Goal: Task Accomplishment & Management: Complete application form

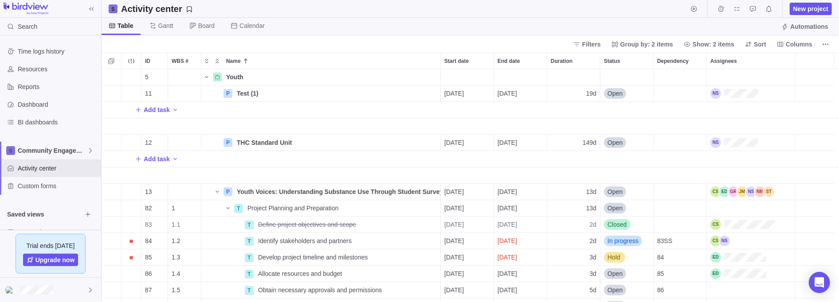
scroll to position [228, 732]
click at [71, 153] on span "Community Engagement" at bounding box center [52, 150] width 69 height 9
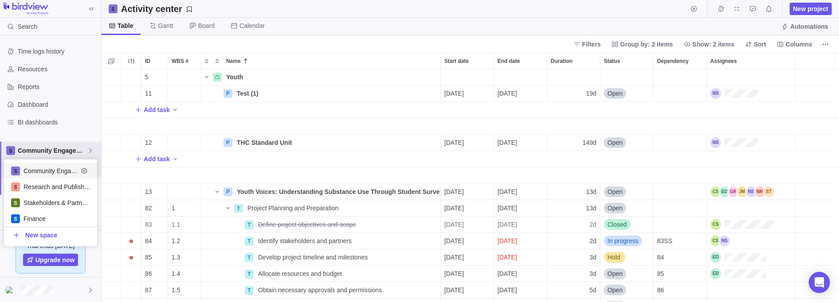
scroll to position [82, 88]
click at [81, 171] on icon "Edit space settings" at bounding box center [84, 171] width 7 height 7
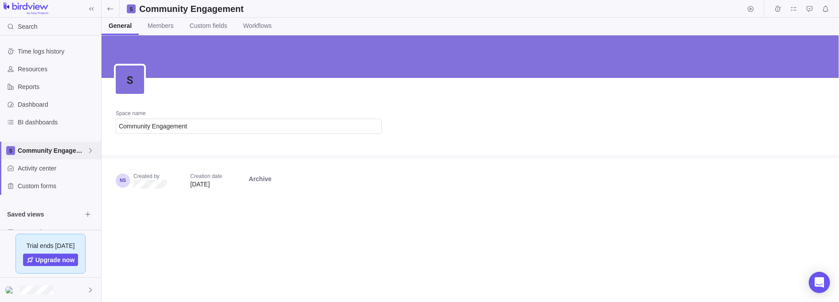
click at [59, 152] on span "Community Engagement" at bounding box center [52, 150] width 69 height 9
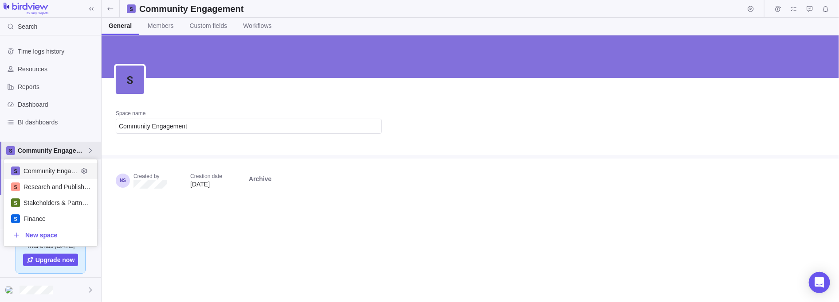
scroll to position [82, 88]
click at [184, 126] on body "Search Time logs history Resources Reports Dashboard BI dashboards Community En…" at bounding box center [419, 151] width 839 height 302
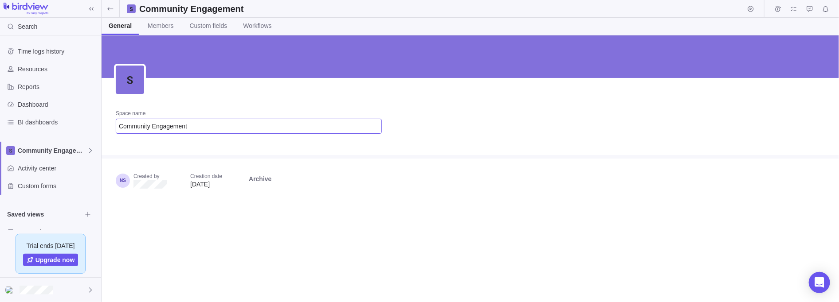
click at [184, 126] on input "Community Engagement" at bounding box center [249, 126] width 266 height 15
type input "Stream 1"
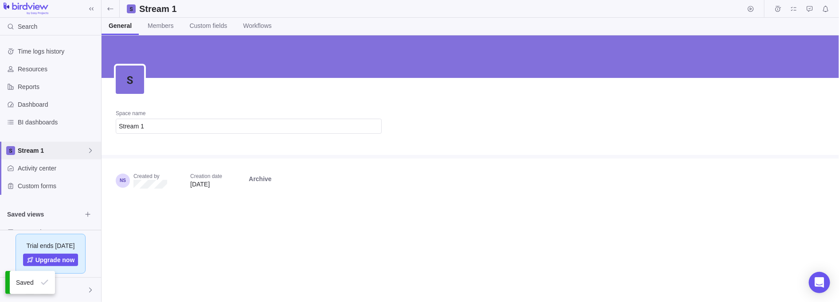
click at [92, 152] on icon at bounding box center [90, 150] width 7 height 7
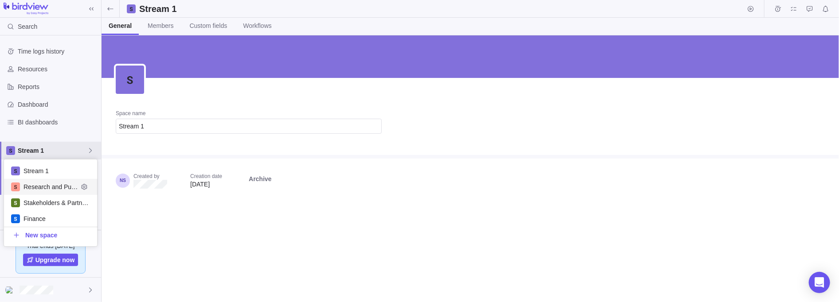
click at [73, 187] on span "Research and Publishing" at bounding box center [50, 187] width 55 height 9
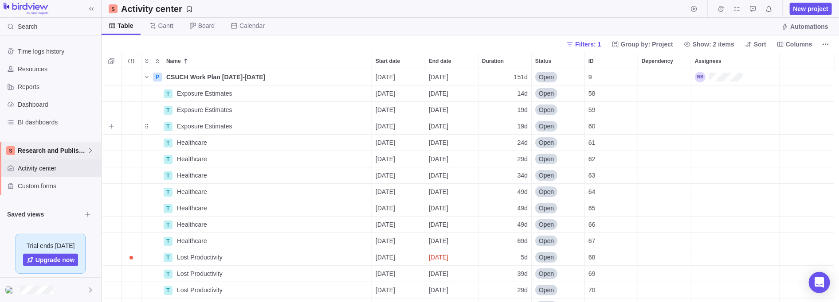
scroll to position [228, 732]
click at [82, 146] on span "Research and Publishing" at bounding box center [52, 150] width 69 height 9
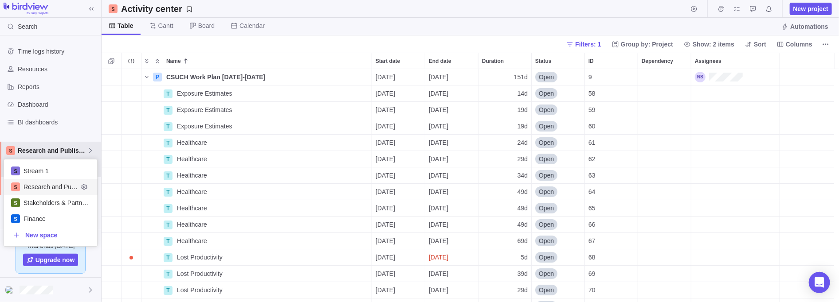
scroll to position [82, 88]
click at [83, 186] on icon "Edit space settings" at bounding box center [84, 187] width 7 height 7
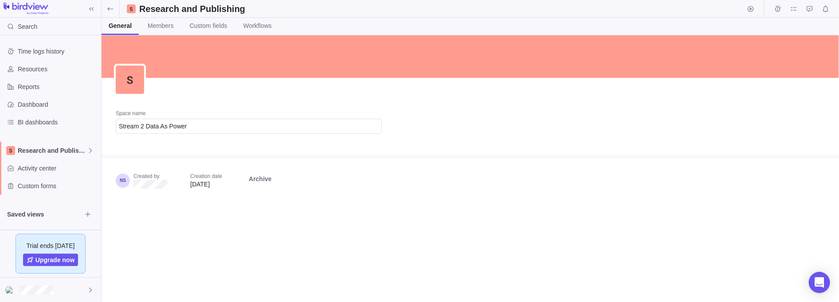
type input "Stream 2 Data As Power"
click at [73, 151] on span "Stream 2 Data As Power" at bounding box center [52, 150] width 69 height 9
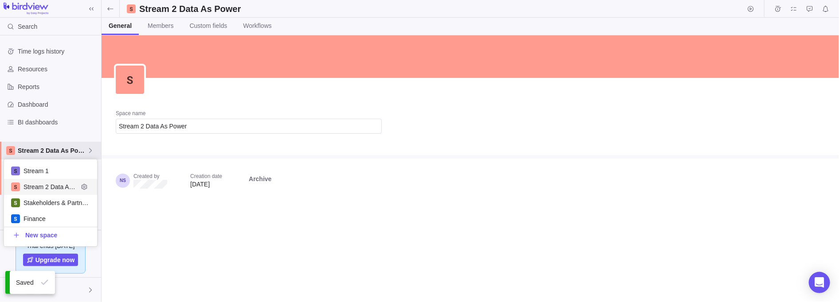
scroll to position [82, 88]
click at [57, 201] on span "Stakeholders & Partnerships" at bounding box center [50, 203] width 55 height 9
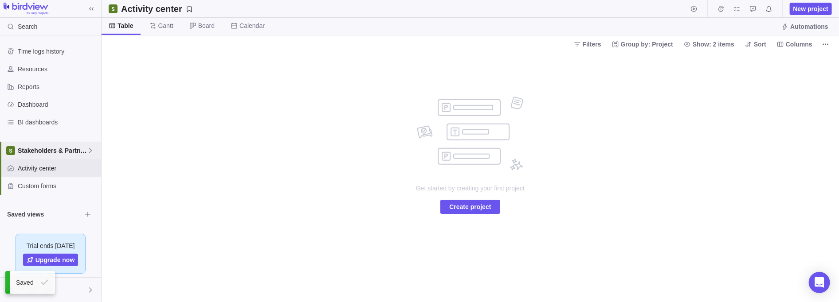
click at [77, 149] on span "Stakeholders & Partnerships" at bounding box center [52, 150] width 69 height 9
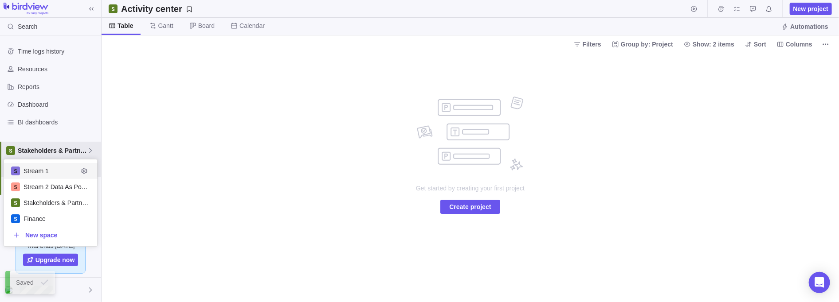
scroll to position [82, 88]
click at [86, 202] on icon "Edit space settings" at bounding box center [84, 203] width 6 height 6
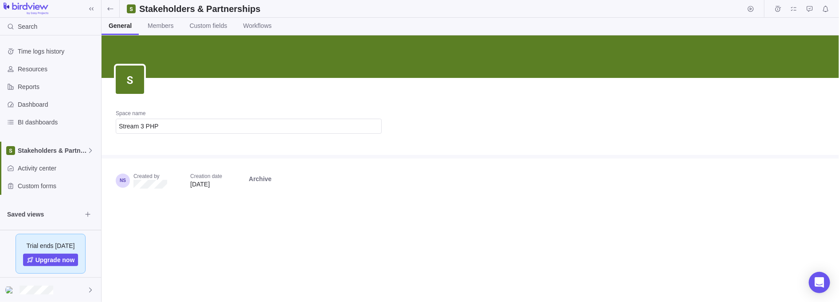
type input "Stream 3 PHP"
click at [33, 145] on div "Stream 3 PHP" at bounding box center [50, 151] width 101 height 18
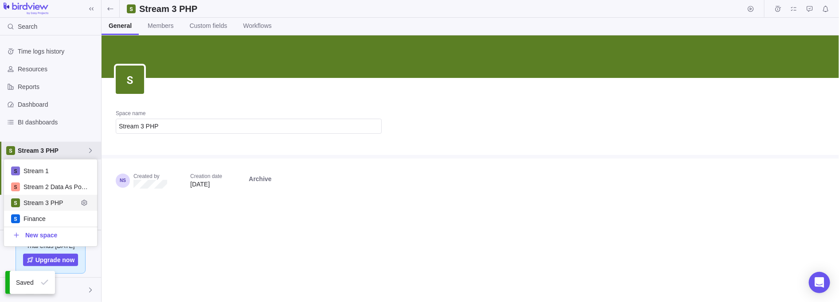
scroll to position [82, 88]
click at [86, 187] on icon "Edit space settings" at bounding box center [84, 187] width 6 height 6
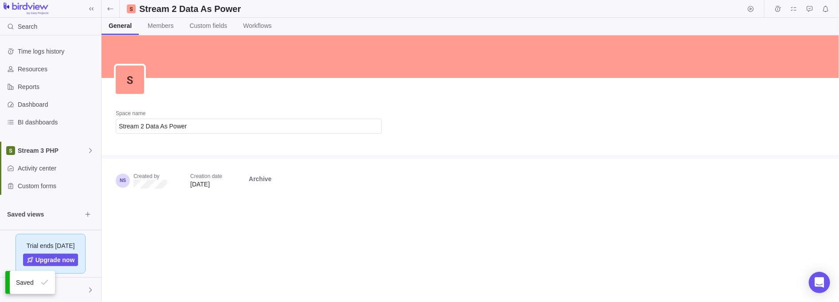
click at [198, 121] on input "Stream 2 Data As Power" at bounding box center [249, 126] width 266 height 15
drag, startPoint x: 196, startPoint y: 125, endPoint x: 146, endPoint y: 125, distance: 49.7
click at [146, 125] on input "Stream 2 Data As Power" at bounding box center [249, 126] width 266 height 15
type input "Stream 2 DAP"
click at [71, 150] on span "Stream 3 PHP" at bounding box center [52, 150] width 69 height 9
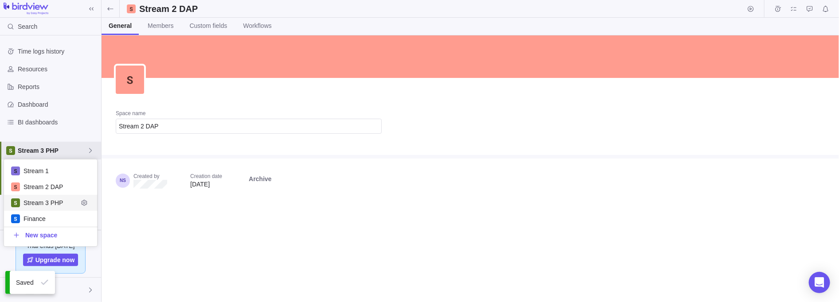
scroll to position [82, 88]
click at [86, 170] on icon "Edit space settings" at bounding box center [84, 171] width 6 height 6
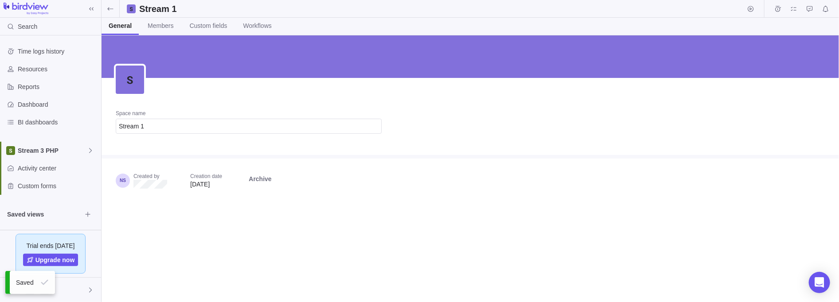
click at [149, 127] on input "Stream 1" at bounding box center [249, 126] width 266 height 15
type input "Stream 1 CC"
click at [92, 151] on icon at bounding box center [90, 150] width 7 height 7
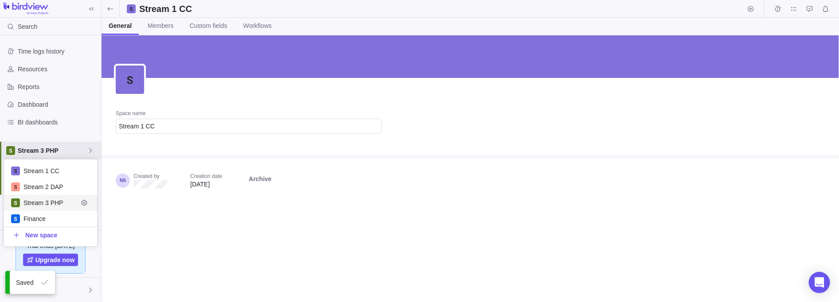
scroll to position [82, 88]
click at [64, 215] on span "Finance" at bounding box center [50, 219] width 55 height 9
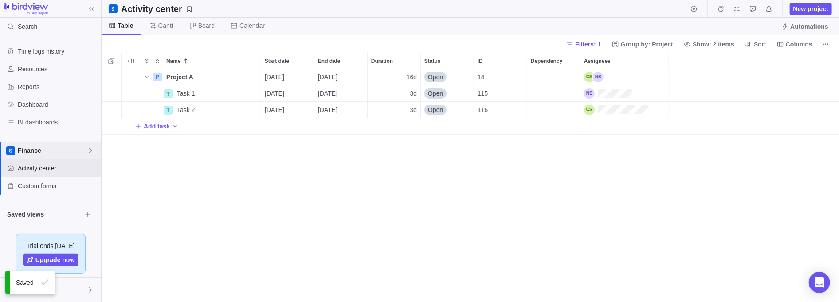
scroll to position [228, 732]
click at [88, 151] on icon at bounding box center [90, 150] width 7 height 7
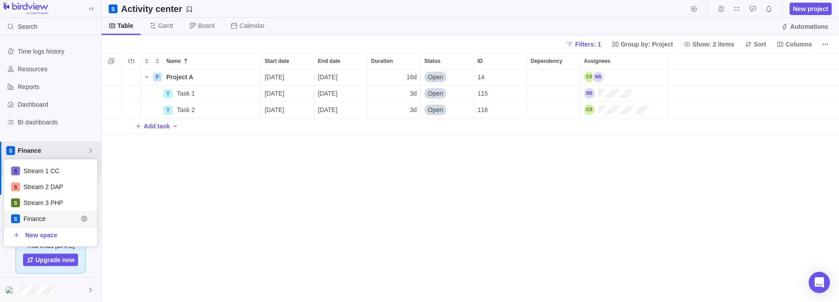
scroll to position [82, 88]
click at [50, 234] on span "New space" at bounding box center [41, 235] width 32 height 9
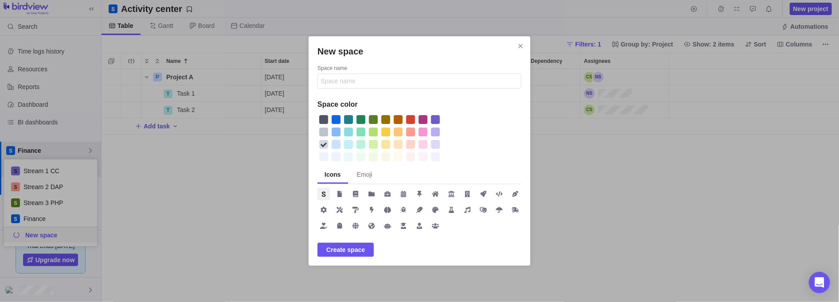
click at [344, 79] on input "Space name" at bounding box center [419, 81] width 204 height 15
type input "Production"
click at [400, 120] on div "New space" at bounding box center [398, 119] width 9 height 9
click at [349, 249] on span "Create space" at bounding box center [345, 250] width 39 height 11
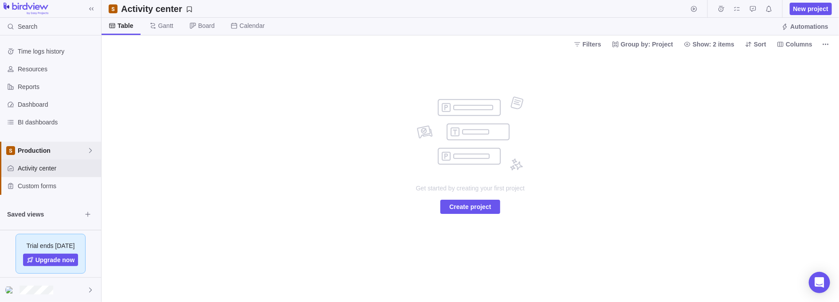
click at [90, 151] on icon at bounding box center [90, 150] width 7 height 7
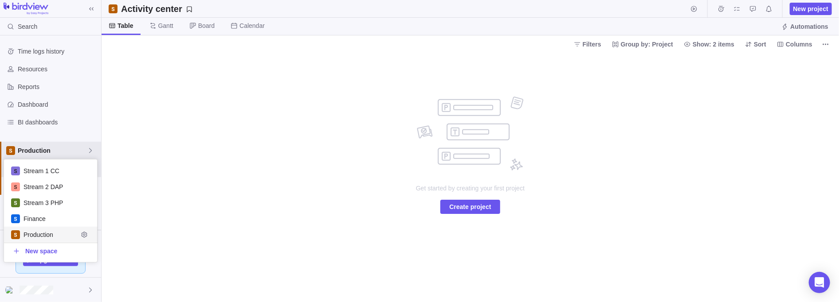
scroll to position [97, 88]
click at [50, 169] on span "Stream 1 CC" at bounding box center [50, 171] width 55 height 9
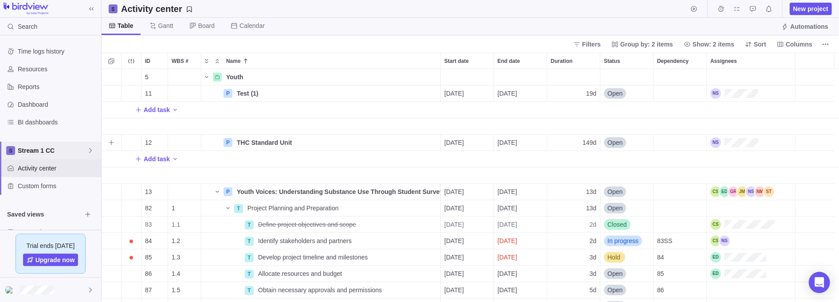
scroll to position [228, 732]
click at [87, 147] on icon at bounding box center [90, 150] width 7 height 7
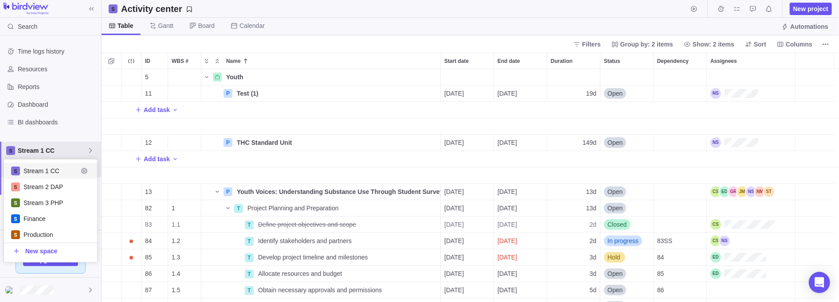
scroll to position [97, 88]
click at [64, 185] on span "Stream 2 DAP" at bounding box center [50, 187] width 55 height 9
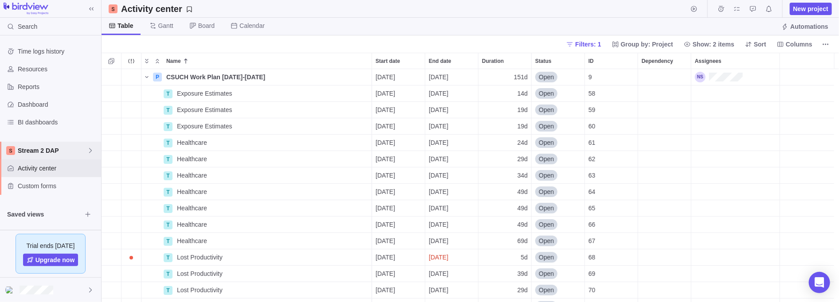
scroll to position [228, 732]
click at [90, 151] on icon at bounding box center [90, 150] width 7 height 7
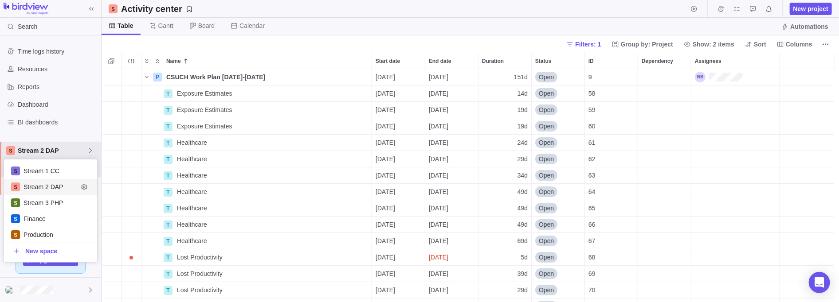
scroll to position [97, 88]
click at [85, 172] on icon "Edit space settings" at bounding box center [84, 171] width 7 height 7
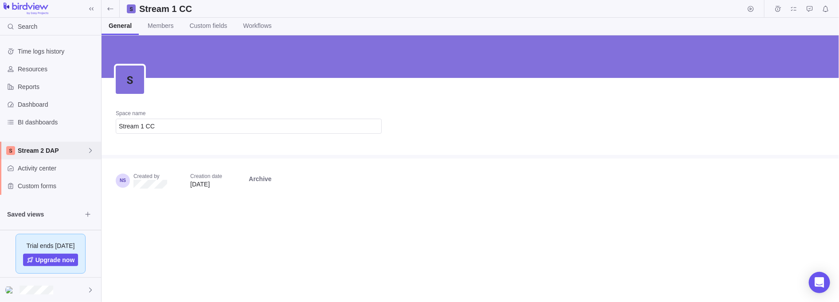
click at [54, 152] on span "Stream 2 DAP" at bounding box center [52, 150] width 69 height 9
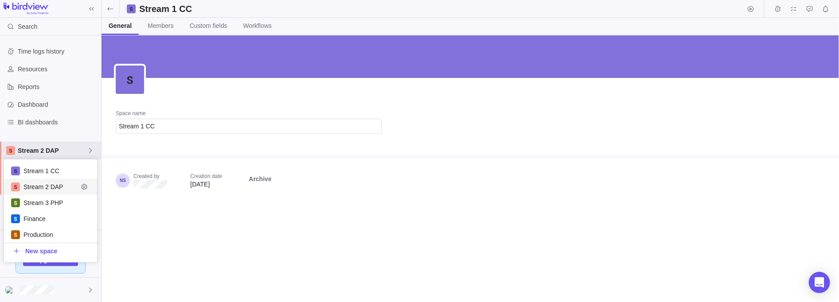
scroll to position [97, 88]
click at [48, 200] on span "Stream 3 PHP" at bounding box center [50, 203] width 55 height 9
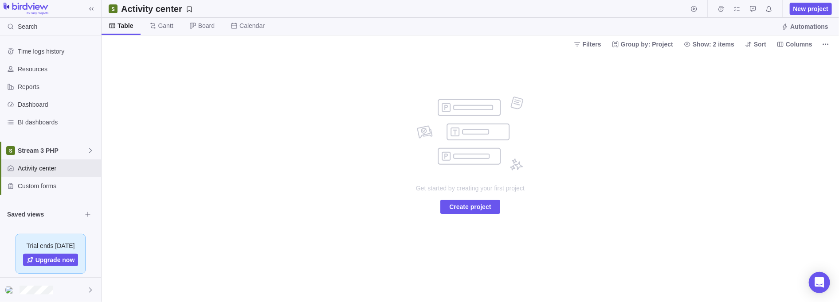
click at [466, 211] on span "Create project" at bounding box center [470, 207] width 42 height 11
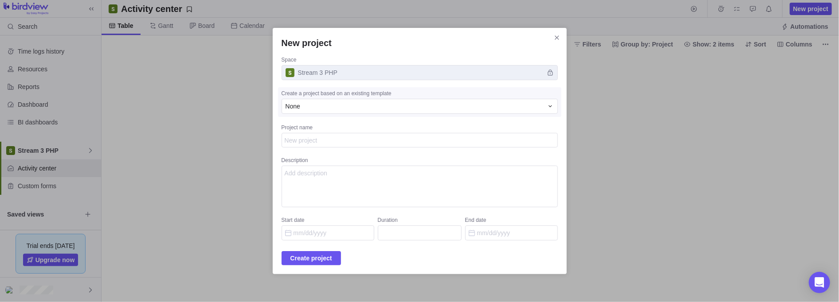
click at [553, 37] on icon "Close" at bounding box center [556, 37] width 7 height 7
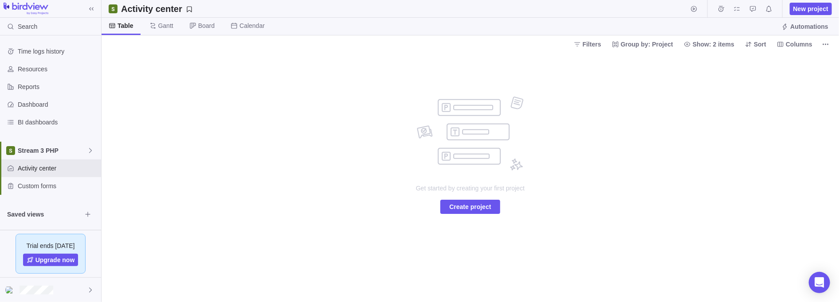
click at [806, 4] on span "New project" at bounding box center [810, 8] width 35 height 9
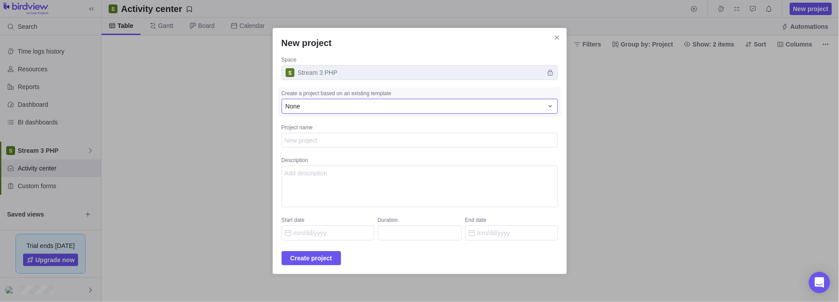
click at [354, 109] on div "None" at bounding box center [415, 106] width 258 height 9
click at [341, 131] on input "New project" at bounding box center [410, 124] width 256 height 16
click at [338, 141] on div "None" at bounding box center [410, 144] width 257 height 16
click at [339, 141] on textarea "Project name" at bounding box center [420, 140] width 276 height 15
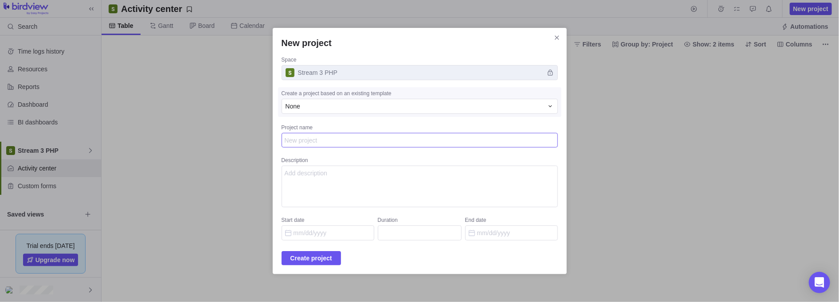
type textarea "x"
type textarea "S"
type textarea "x"
type textarea "Sa"
type textarea "x"
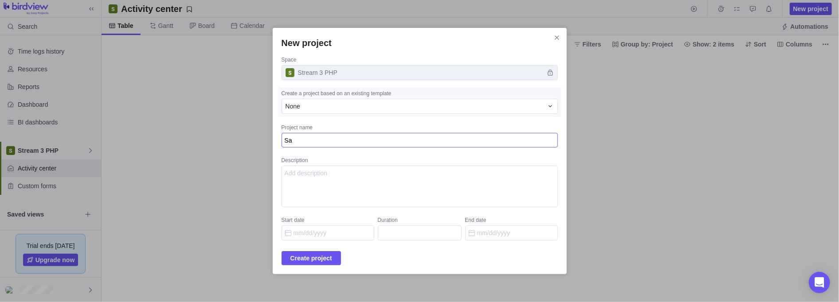
type textarea "Sam"
type textarea "x"
type textarea "Samp"
type textarea "x"
type textarea "Sampl"
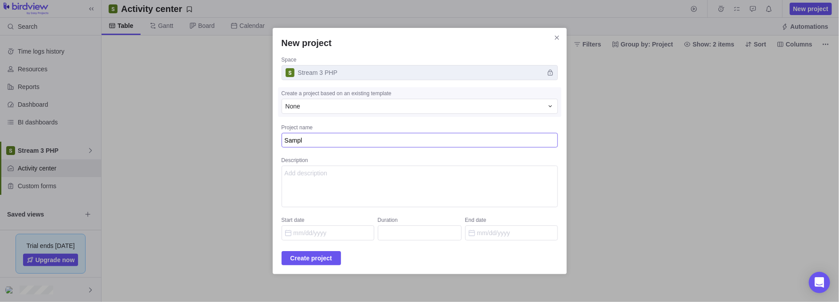
type textarea "x"
type textarea "Sample"
type textarea "x"
type textarea "Sample"
type textarea "x"
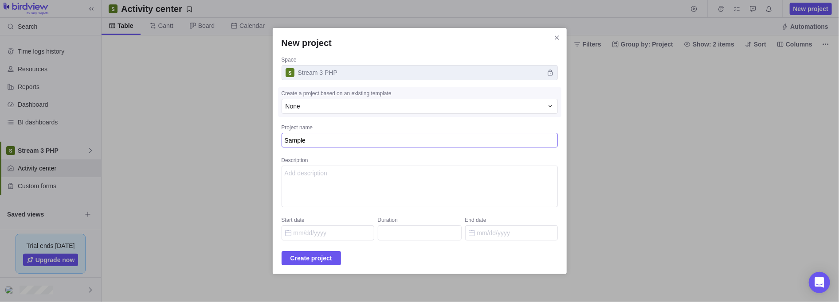
type textarea "Sample"
type textarea "x"
type textarea "Sampl"
type textarea "x"
type textarea "Samp"
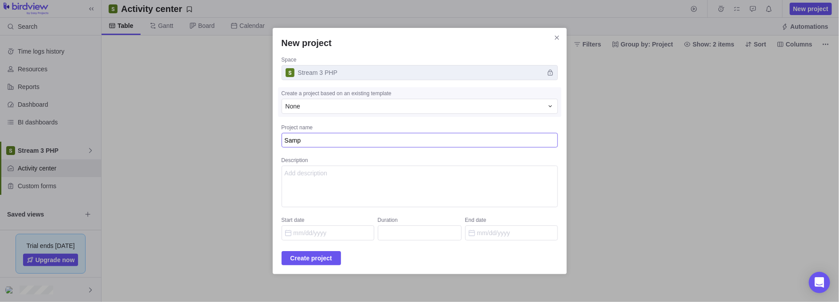
type textarea "x"
type textarea "Sam"
type textarea "x"
type textarea "Sa"
type textarea "x"
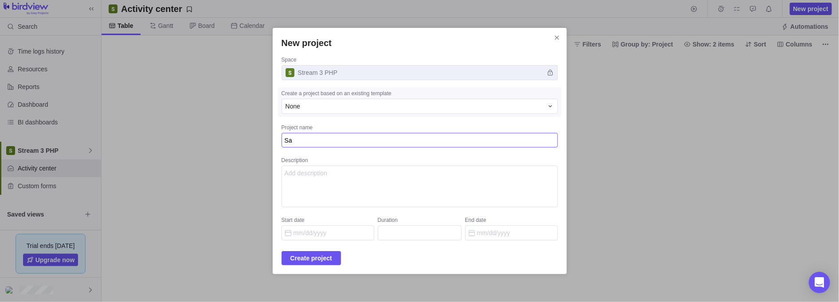
type textarea "S"
type textarea "x"
type textarea "P"
type textarea "x"
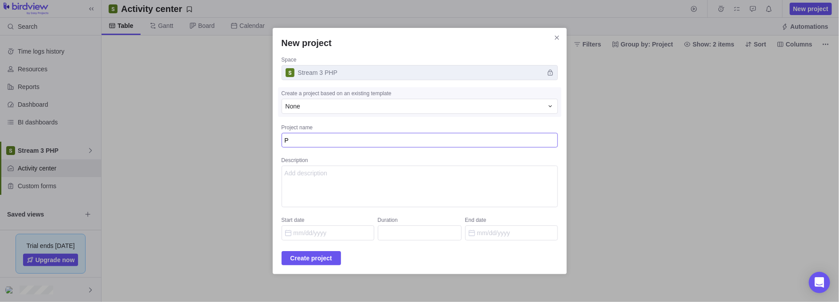
type textarea "Pr"
type textarea "x"
type textarea "Pro"
type textarea "x"
type textarea "Proj"
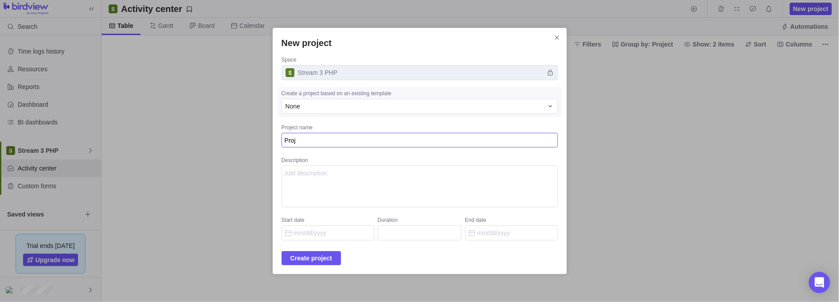
type textarea "x"
type textarea "Proje"
type textarea "x"
type textarea "Projec"
type textarea "x"
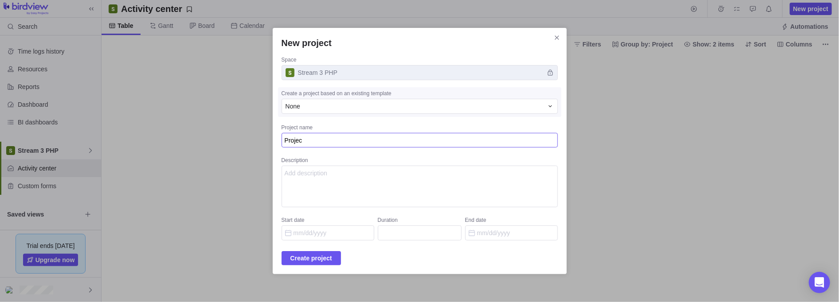
type textarea "Project"
type textarea "x"
type textarea "Project"
type textarea "x"
type textarea "Project M"
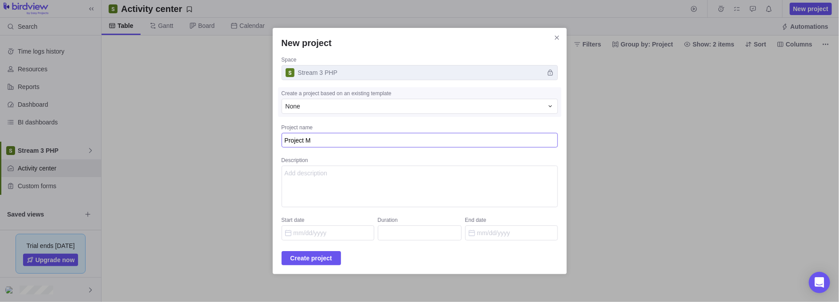
type textarea "x"
type textarea "Project Ma"
type textarea "x"
type textarea "Project Man"
type textarea "x"
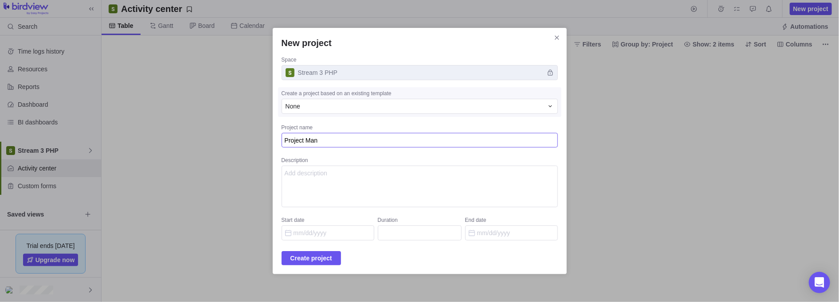
type textarea "Project Mana"
type textarea "x"
type textarea "Project Manag"
type textarea "x"
type textarea "Project Manage"
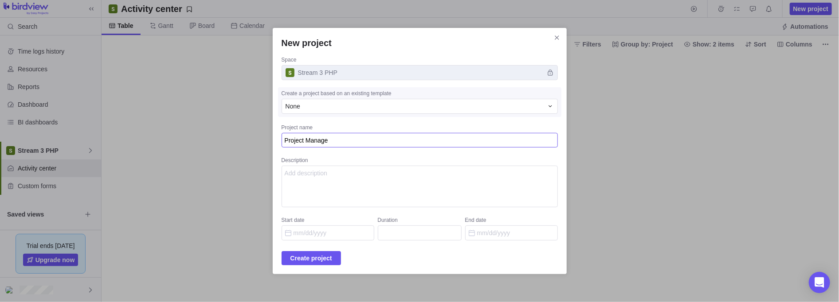
type textarea "x"
type textarea "Project Managem"
type textarea "x"
type textarea "Project Manageme"
type textarea "x"
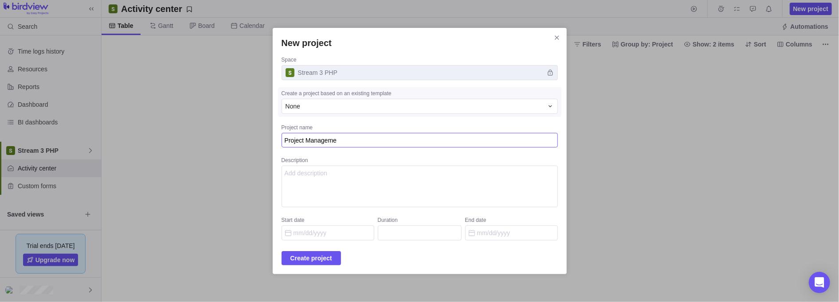
type textarea "Project Managemen"
type textarea "x"
type textarea "Project Management"
type textarea "x"
type textarea "Project Management"
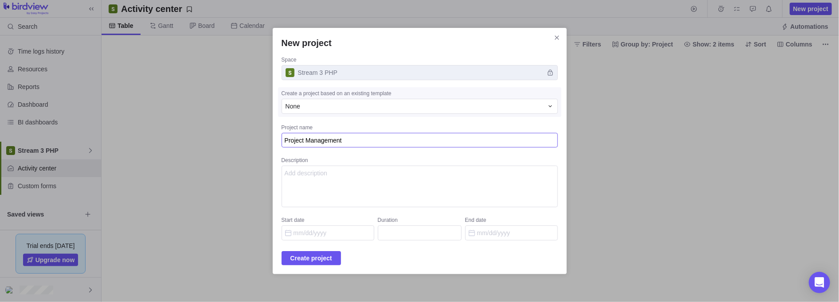
type textarea "x"
type textarea "Project Management"
type textarea "x"
type textarea "Project Managemen"
type textarea "x"
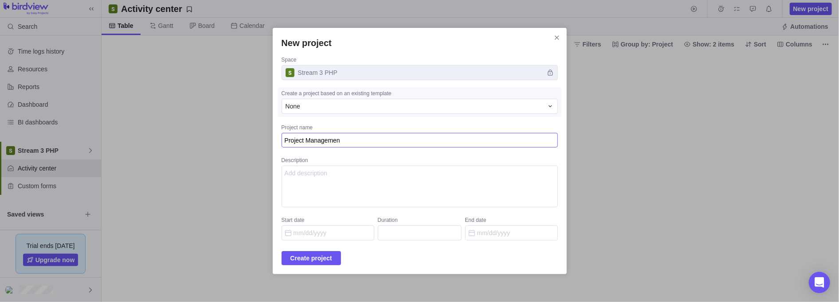
type textarea "Project Manageme"
type textarea "x"
type textarea "Project Managem"
type textarea "x"
type textarea "Project Manage"
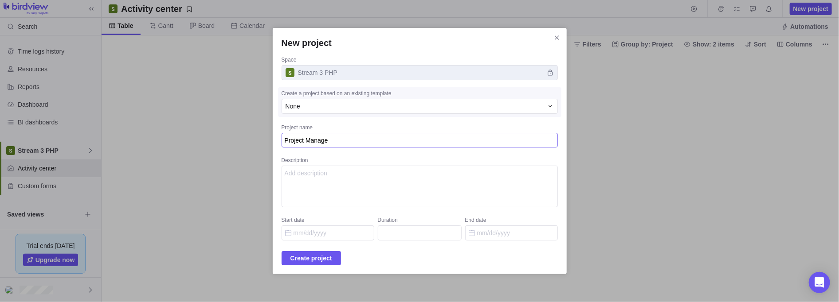
type textarea "x"
type textarea "Project Manag"
type textarea "x"
type textarea "Project Mana"
type textarea "x"
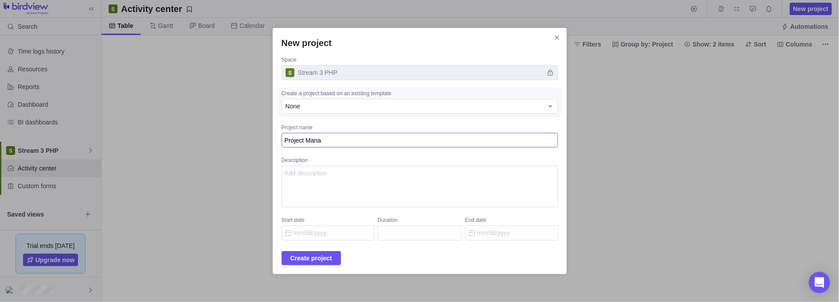
type textarea "Project Man"
type textarea "x"
type textarea "Project Ma"
type textarea "x"
type textarea "Project M"
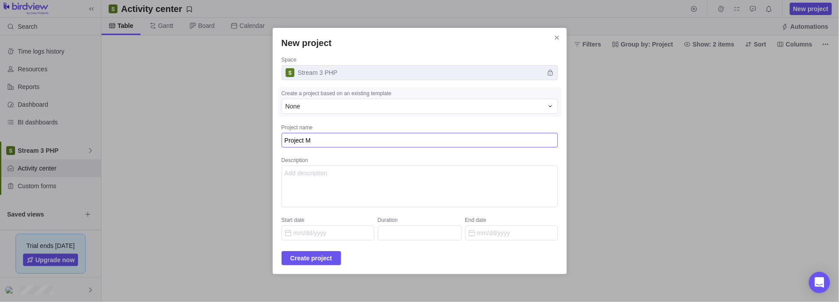
type textarea "x"
type textarea "Project"
type textarea "x"
type textarea "Project N"
type textarea "x"
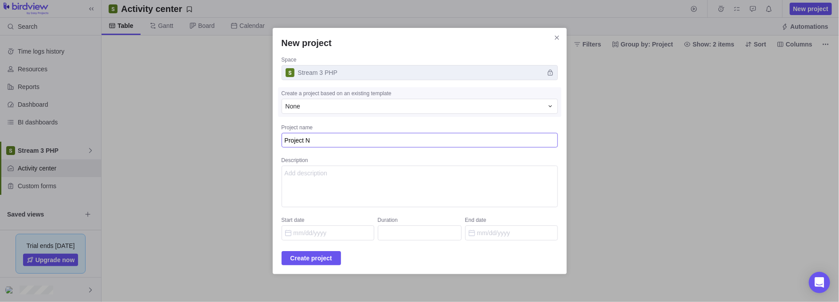
type textarea "Project Ni"
type textarea "x"
type textarea "Project Nin"
type textarea "x"
type textarea "Project Nina"
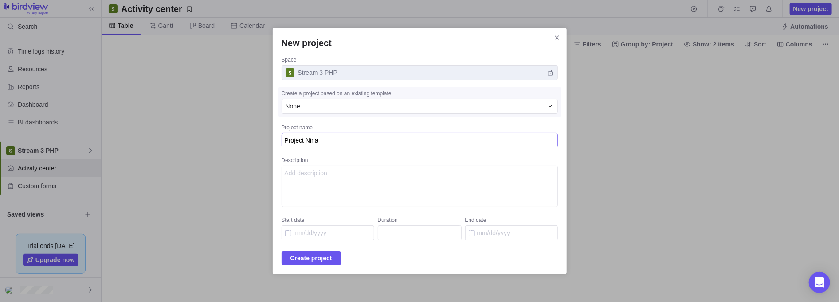
type textarea "x"
type textarea "Project Nina"
click at [366, 205] on textarea "Description" at bounding box center [420, 187] width 276 height 42
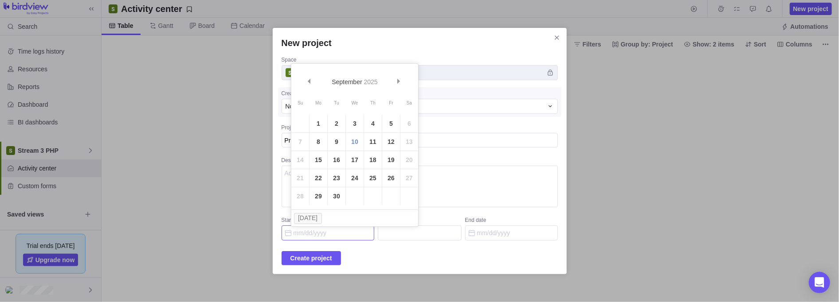
click at [331, 230] on input "Start date" at bounding box center [328, 233] width 93 height 15
click at [322, 157] on link "15" at bounding box center [318, 160] width 18 height 18
type input "09/15/2025"
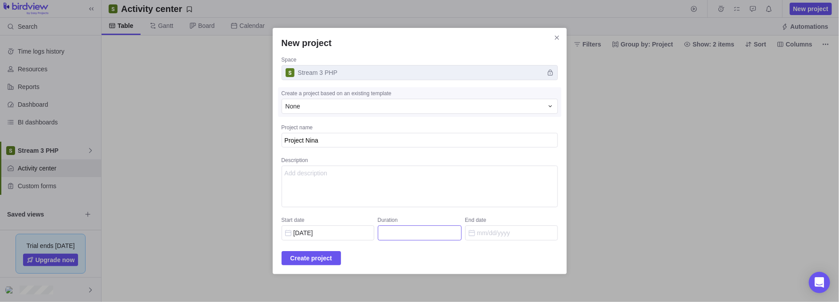
click at [414, 229] on input "Duration" at bounding box center [420, 233] width 84 height 15
type input "6"
type input "09/22/2025"
type input "6 m"
type input "09/14/2025"
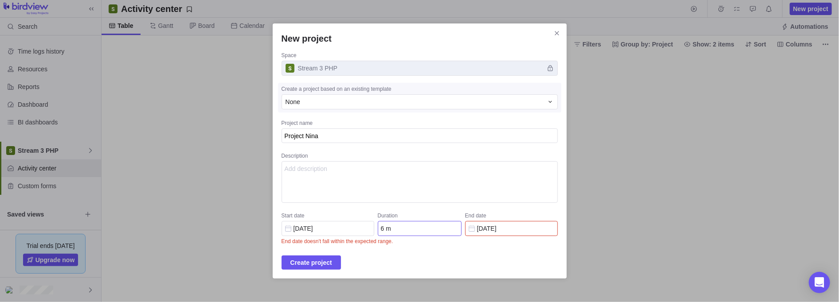
type input "6"
type input "09/22/2025"
type input "6"
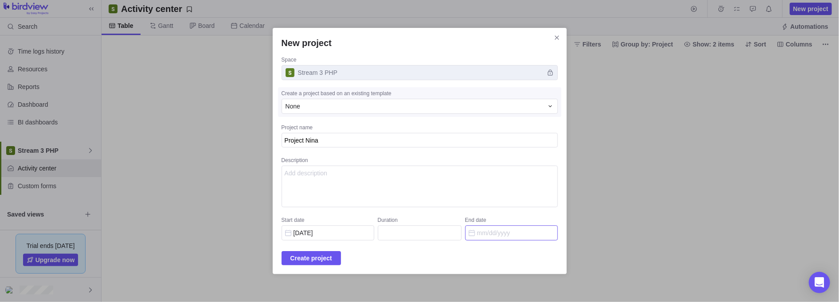
click at [499, 232] on input "End date" at bounding box center [511, 233] width 93 height 15
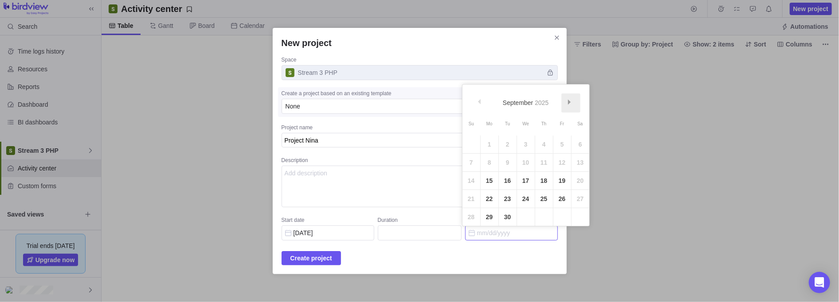
click at [567, 101] on span "Next" at bounding box center [569, 102] width 5 height 5
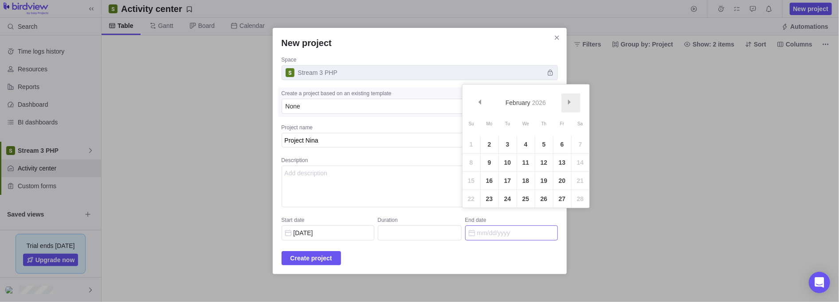
click at [567, 101] on span "Next" at bounding box center [569, 102] width 5 height 5
click at [501, 217] on link "31" at bounding box center [508, 217] width 18 height 18
type input "142"
type input "03/31/2026"
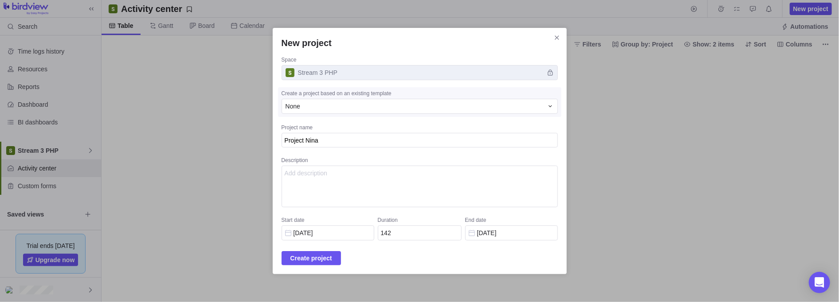
click at [322, 256] on span "Create project" at bounding box center [311, 258] width 42 height 11
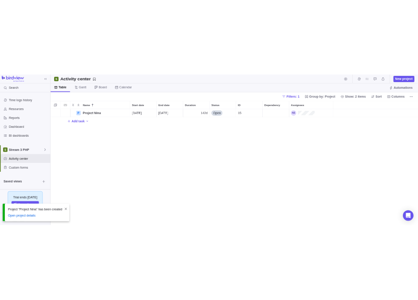
scroll to position [228, 732]
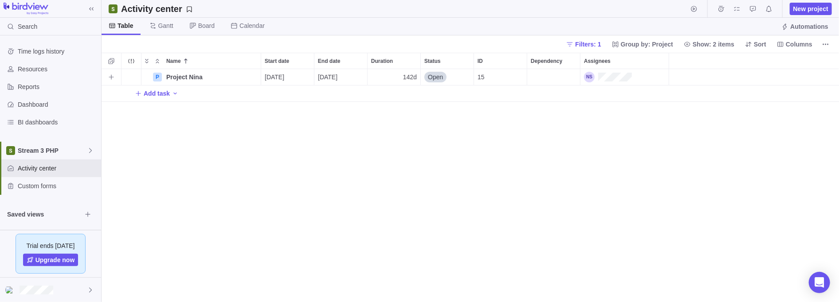
click at [0, 0] on icon "More actions" at bounding box center [0, 0] width 0 height 0
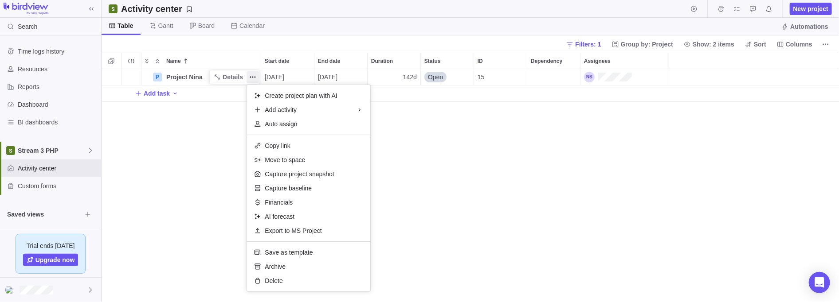
click at [827, 48] on body "Search Time logs history Resources Reports Dashboard BI dashboards Stream 3 PHP…" at bounding box center [419, 151] width 839 height 302
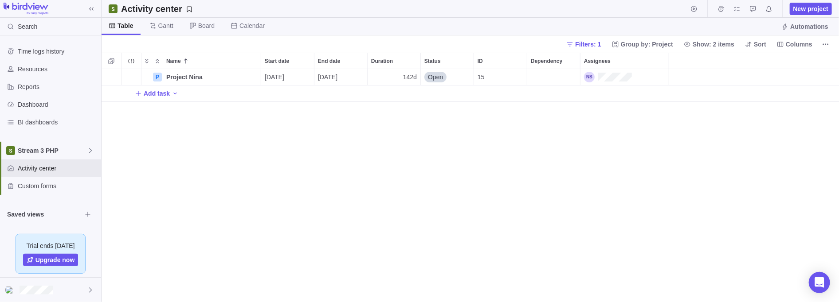
click at [827, 45] on icon "More actions" at bounding box center [825, 44] width 7 height 7
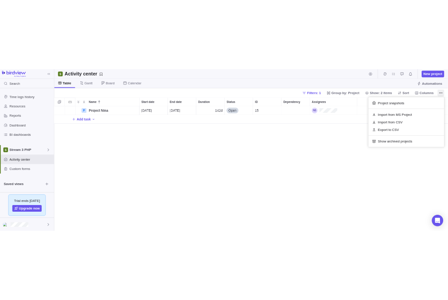
scroll to position [5, 5]
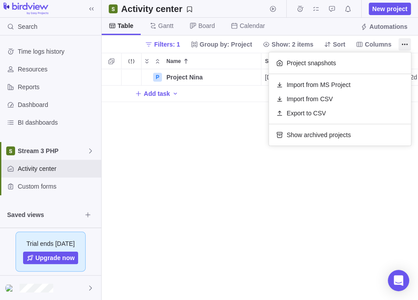
click at [247, 114] on body "Search Time logs history Resources Reports Dashboard BI dashboards Stream 3 PHP…" at bounding box center [209, 150] width 418 height 300
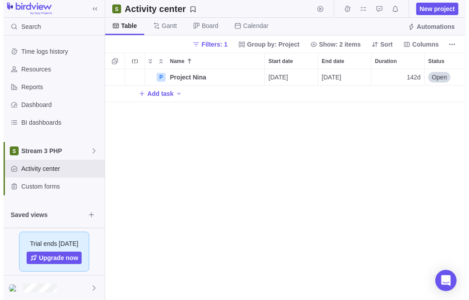
scroll to position [226, 362]
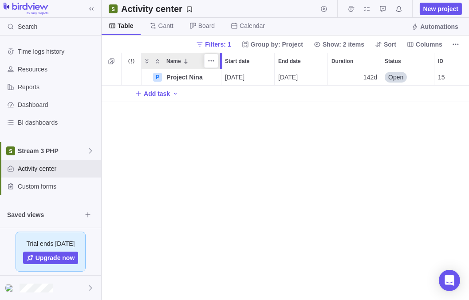
drag, startPoint x: 262, startPoint y: 58, endPoint x: 220, endPoint y: 59, distance: 42.1
click at [220, 59] on div at bounding box center [222, 61] width 7 height 16
drag, startPoint x: 179, startPoint y: 61, endPoint x: 215, endPoint y: 60, distance: 35.9
click at [0, 0] on span "More actions" at bounding box center [0, 0] width 0 height 0
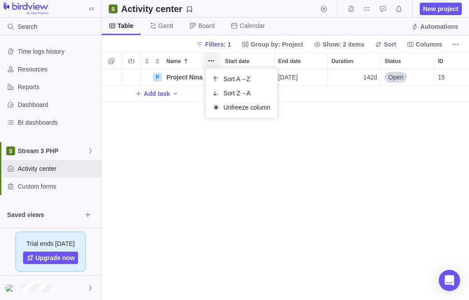
click at [450, 43] on body "Search Time logs history Resources Reports Dashboard BI dashboards Stream 3 PHP…" at bounding box center [234, 150] width 469 height 300
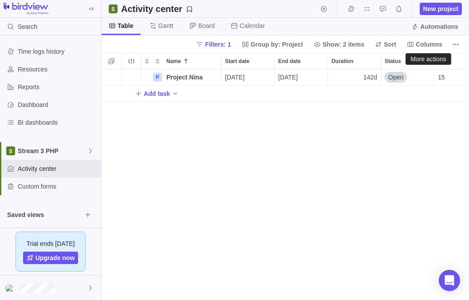
click at [454, 43] on icon "More actions" at bounding box center [455, 44] width 7 height 7
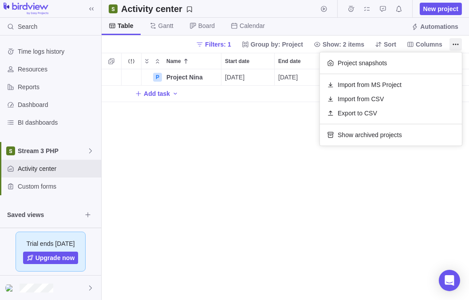
click at [431, 44] on body "Search Time logs history Resources Reports Dashboard BI dashboards Stream 3 PHP…" at bounding box center [234, 150] width 469 height 300
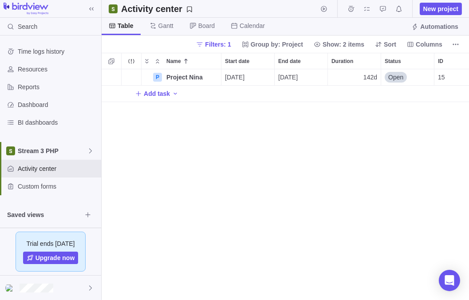
click at [425, 45] on span "Columns" at bounding box center [428, 44] width 27 height 9
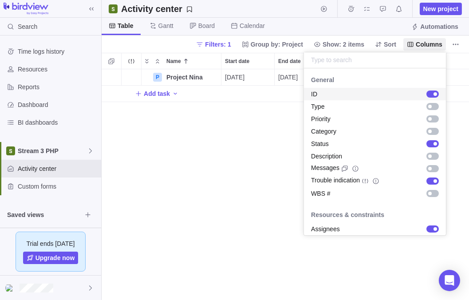
click at [341, 57] on input "text" at bounding box center [375, 60] width 142 height 16
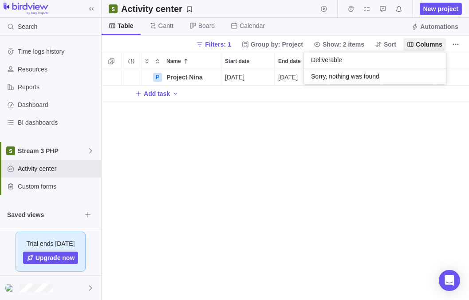
type input "Deliverable"
click at [452, 45] on body "Search Time logs history Resources Reports Dashboard BI dashboards Stream 3 PHP…" at bounding box center [234, 150] width 469 height 300
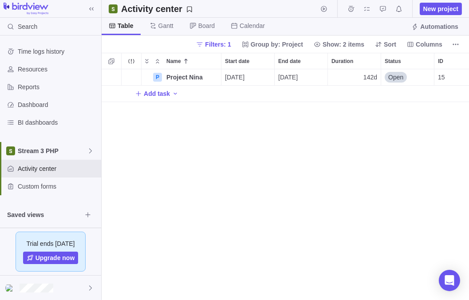
click at [453, 45] on icon "More actions" at bounding box center [455, 44] width 7 height 7
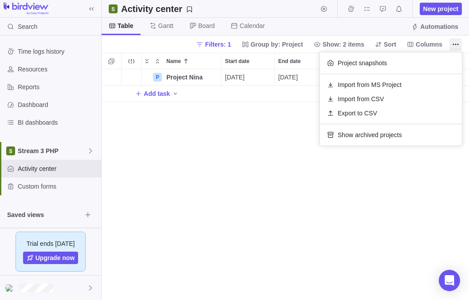
click at [183, 121] on body "Search Time logs history Resources Reports Dashboard BI dashboards Stream 3 PHP…" at bounding box center [234, 150] width 469 height 300
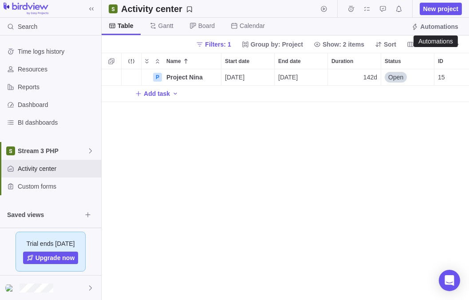
click at [442, 27] on span "Automations" at bounding box center [439, 26] width 38 height 9
click at [454, 44] on icon "More actions" at bounding box center [455, 44] width 7 height 7
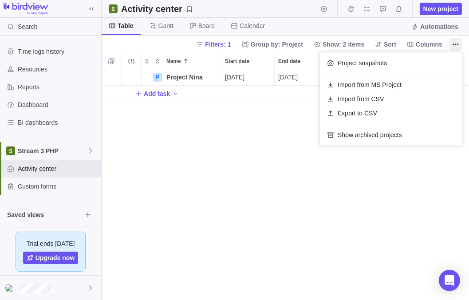
click at [219, 110] on body "Search Time logs history Resources Reports Dashboard BI dashboards Stream 3 PHP…" at bounding box center [234, 150] width 469 height 300
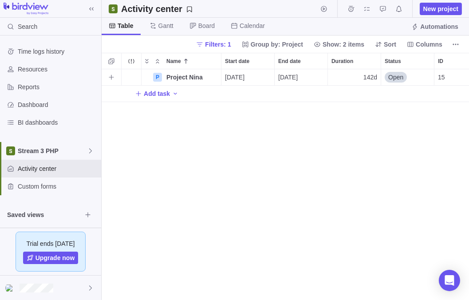
click at [0, 0] on icon "More actions" at bounding box center [0, 0] width 0 height 0
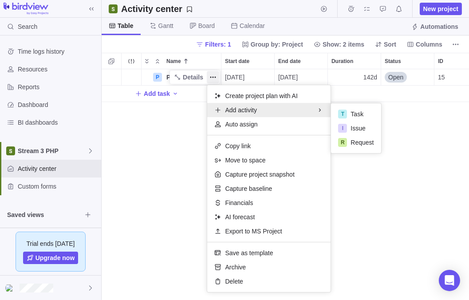
click at [188, 119] on div "P Project Nina Details 09/15/2025 03/31/2026 142d Open 15 Add task" at bounding box center [286, 184] width 368 height 231
